Goal: Task Accomplishment & Management: Manage account settings

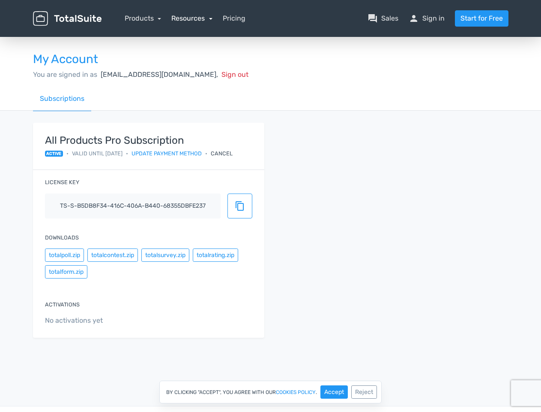
click at [192, 18] on link "Resources" at bounding box center [191, 18] width 41 height 8
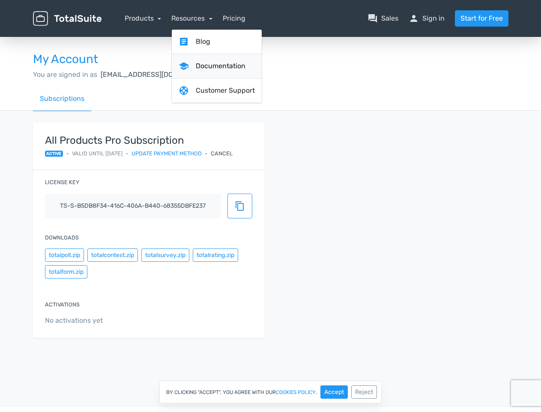
click at [195, 74] on link "school Documentation" at bounding box center [217, 66] width 90 height 24
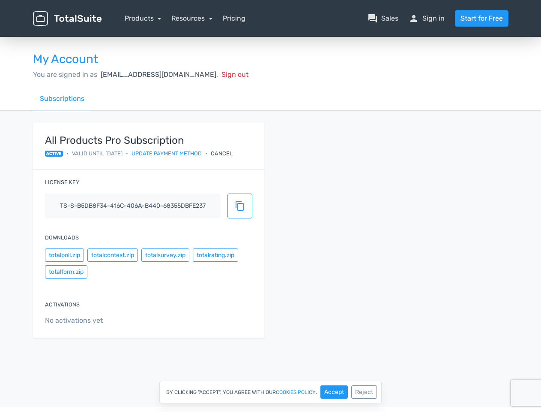
click at [233, 153] on div "Cancel" at bounding box center [222, 153] width 22 height 8
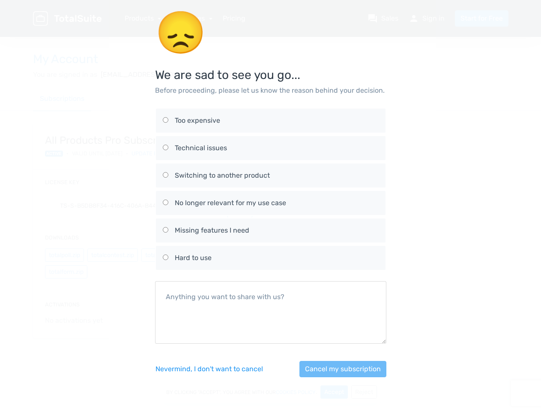
click at [240, 206] on div "No longer relevant for my use case" at bounding box center [277, 203] width 204 height 10
click at [168, 205] on input "No longer relevant for my use case" at bounding box center [166, 202] width 6 height 6
radio input "true"
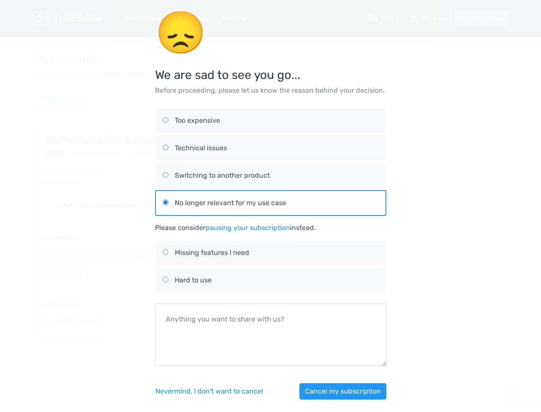
click at [64, 255] on div "😞 We are sad to see you go... Before proceeding, please let us know the reason …" at bounding box center [271, 210] width 489 height 420
click at [112, 255] on div "😞 We are sad to see you go... Before proceeding, please let us know the reason …" at bounding box center [271, 210] width 489 height 420
click at [165, 255] on label "Missing features I need" at bounding box center [271, 253] width 216 height 24
click at [165, 255] on input "Missing features I need" at bounding box center [166, 252] width 6 height 6
radio input "true"
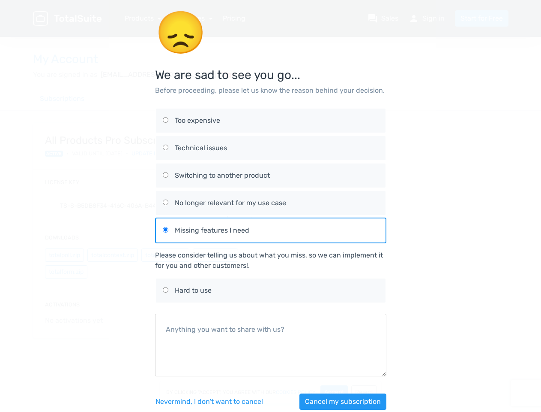
click at [215, 255] on div "Please consider telling us about what you miss, so we can implement it for you …" at bounding box center [270, 260] width 231 height 21
click at [66, 271] on div "😞 We are sad to see you go... Before proceeding, please let us know the reason …" at bounding box center [271, 215] width 489 height 430
click at [334, 391] on div "Nevermind, I don't want to [PERSON_NAME] my subscription" at bounding box center [270, 401] width 231 height 37
